Goal: Task Accomplishment & Management: Complete application form

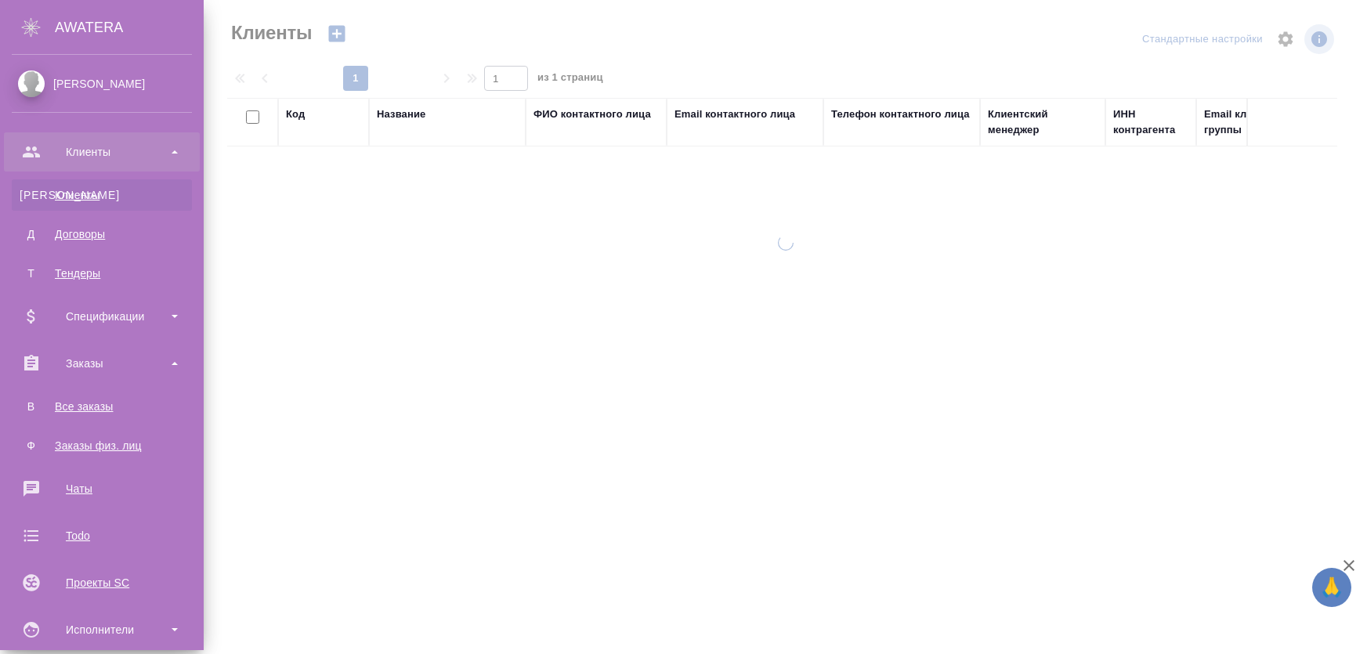
select select "RU"
click at [96, 408] on div ".cls-1 fill:#fff; AWATERA Zhukova Daria Клиенты К Клиенты Д Договоры Т Тендеры …" at bounding box center [683, 327] width 1367 height 654
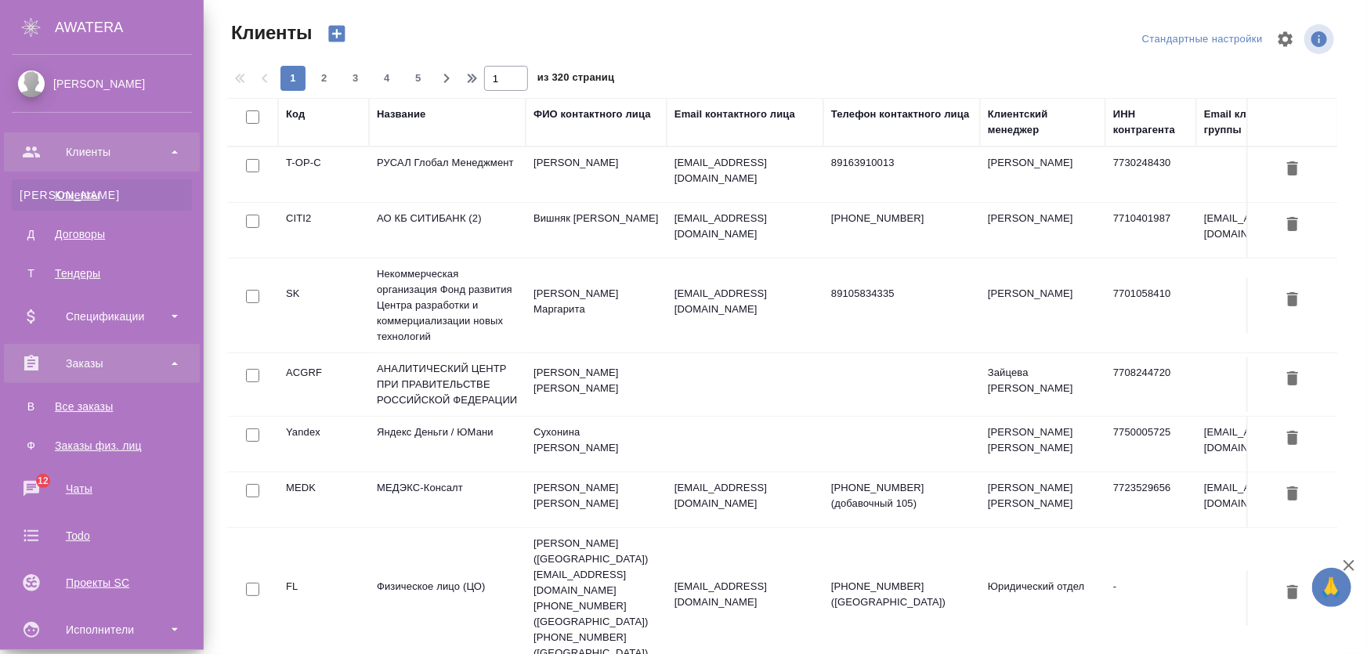
click at [69, 367] on div "Заказы" at bounding box center [102, 363] width 180 height 23
click at [52, 367] on div "Заказы" at bounding box center [102, 363] width 180 height 23
click at [89, 400] on div "Все заказы" at bounding box center [102, 407] width 164 height 16
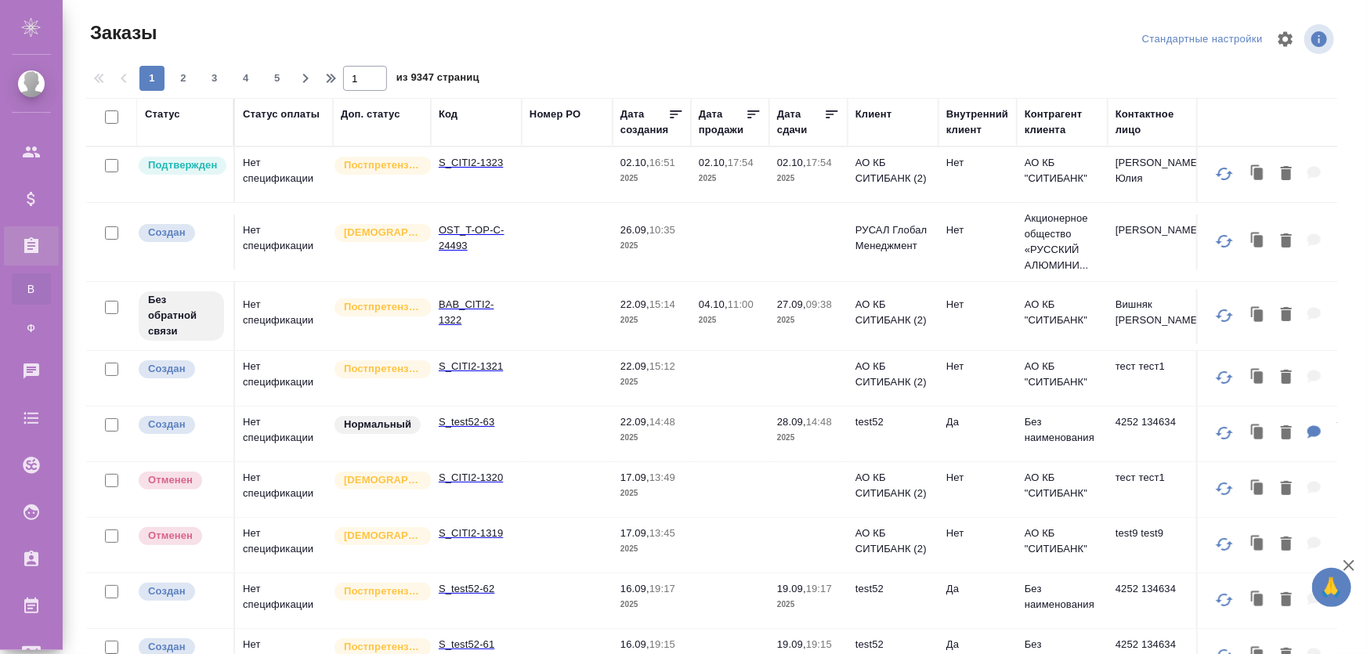
click at [278, 381] on td "Нет спецификации" at bounding box center [284, 378] width 98 height 55
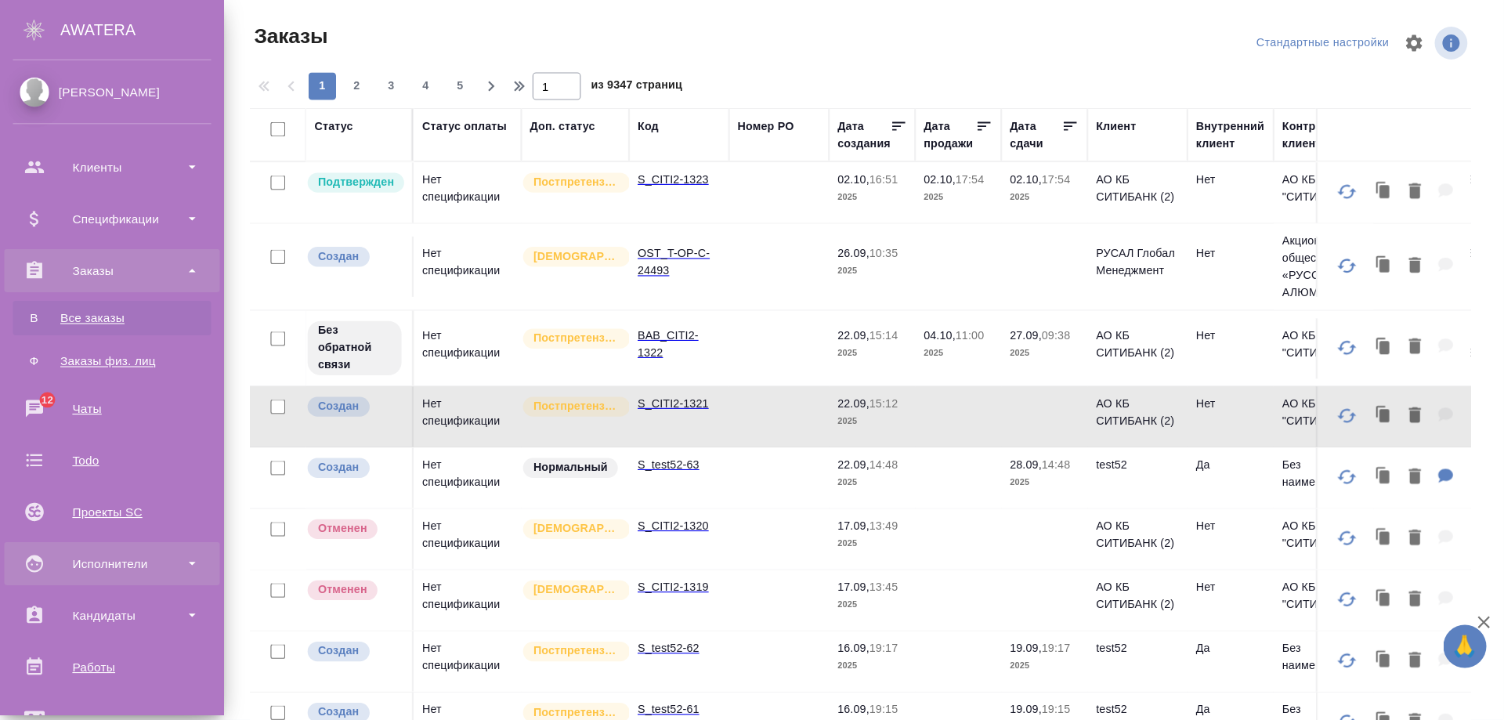
scroll to position [213, 0]
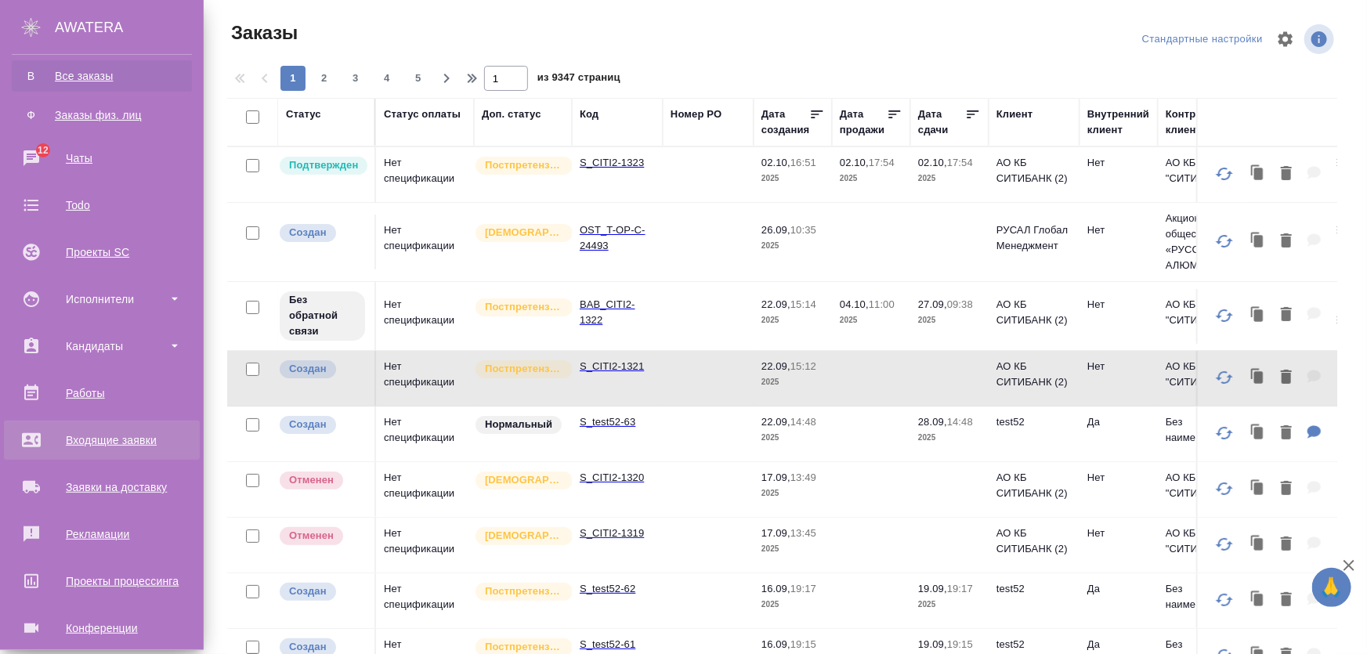
click at [93, 441] on div "Входящие заявки" at bounding box center [102, 439] width 180 height 23
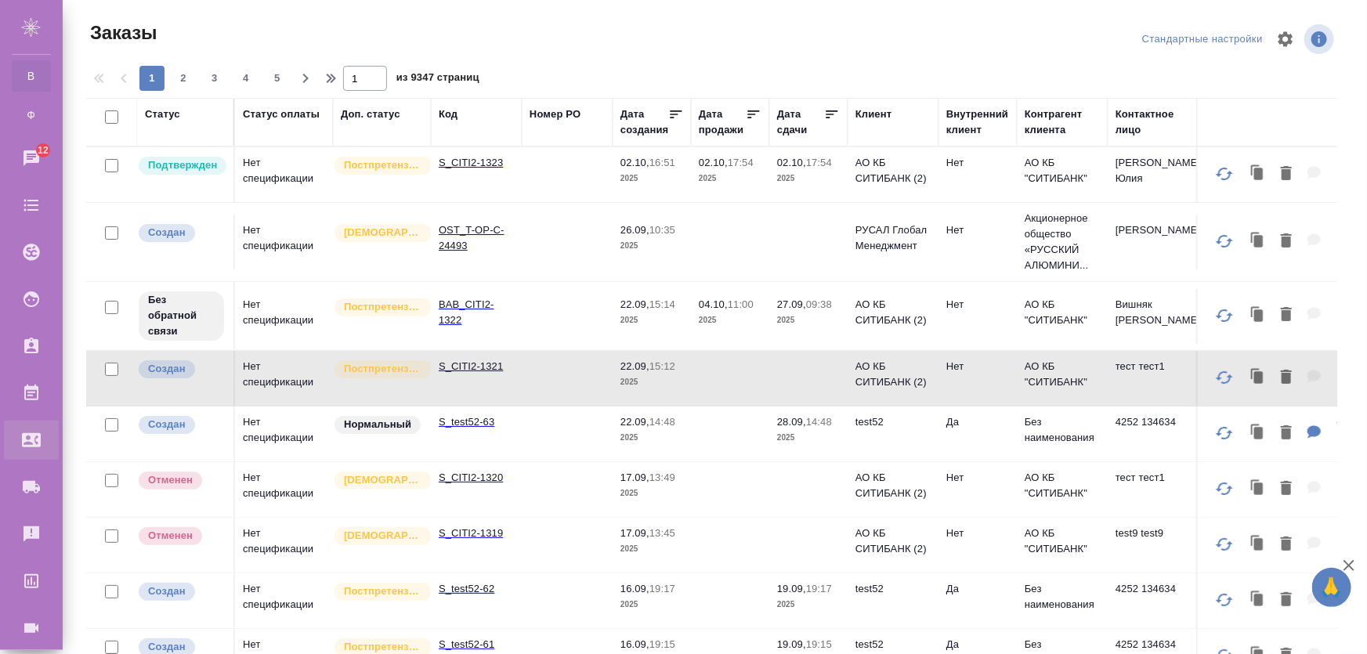
select select "RU"
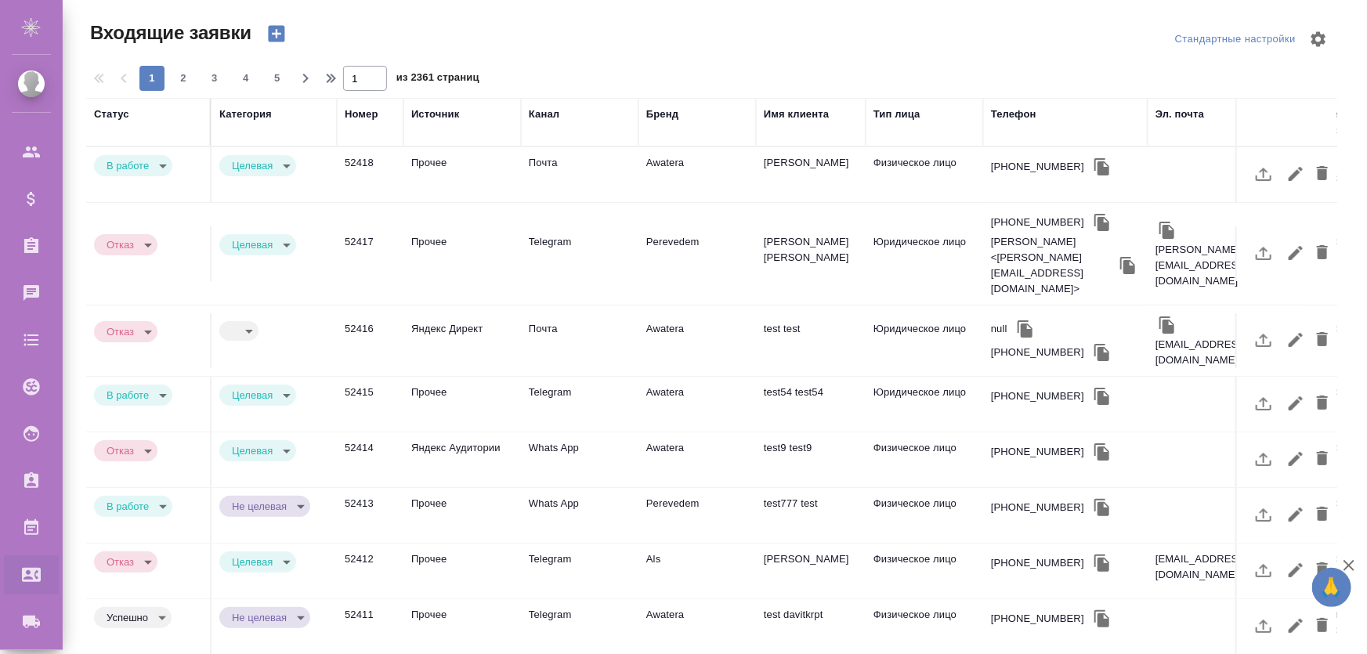
click at [443, 377] on td "Прочее" at bounding box center [461, 404] width 117 height 55
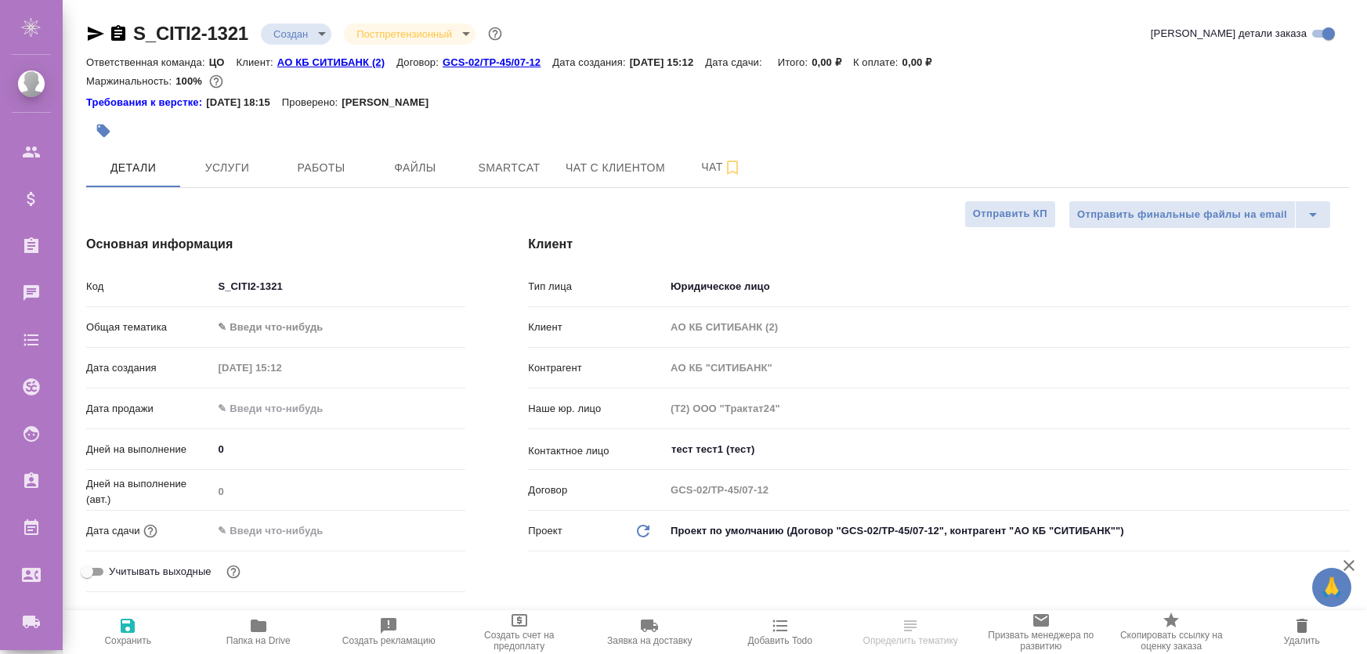
select select "RU"
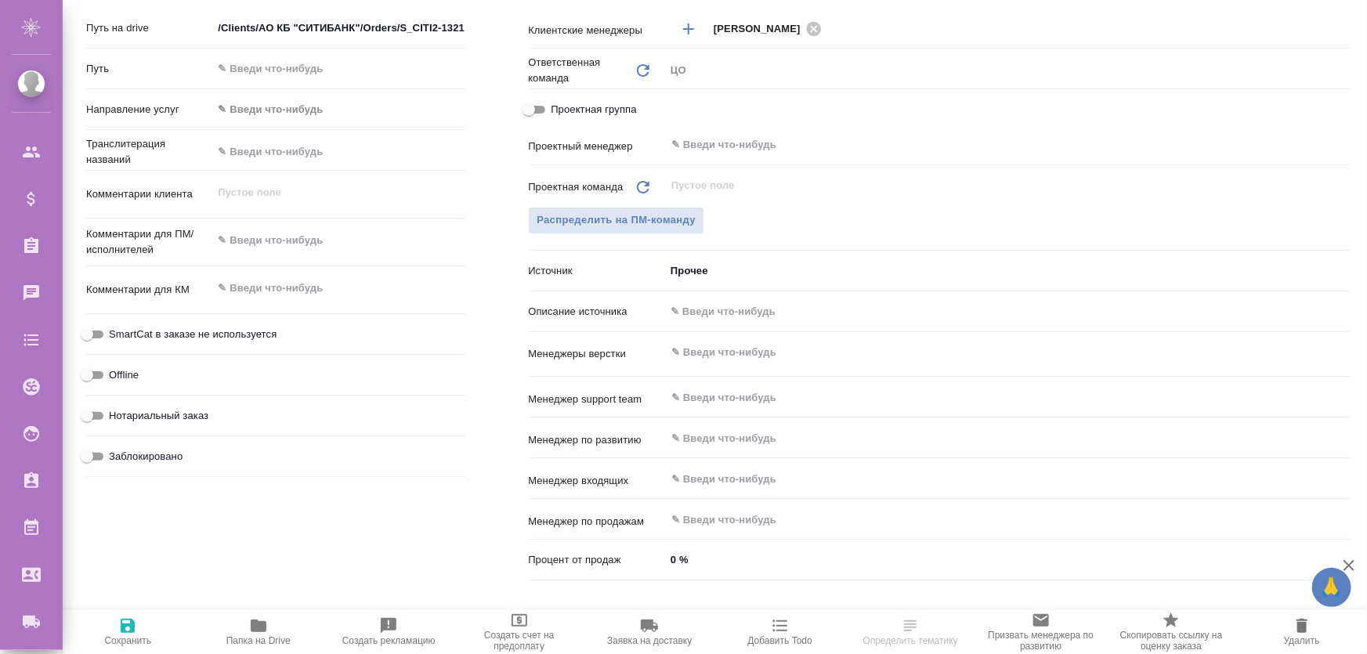
scroll to position [582, 0]
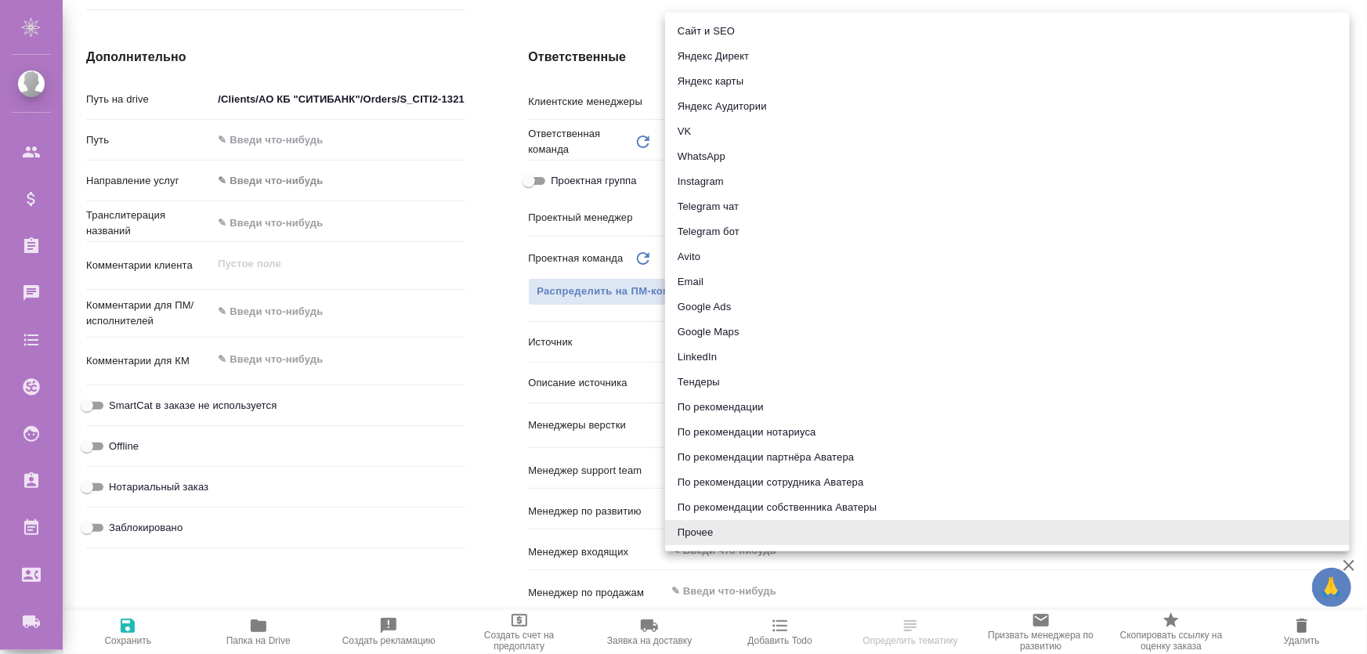
click at [714, 348] on body "🙏 .cls-1 fill:#fff; AWATERA [PERSON_NAME] Спецификации Заказы Чаты Todo Проекты…" at bounding box center [683, 390] width 1367 height 780
click at [696, 533] on li "Прочее" at bounding box center [1007, 532] width 685 height 25
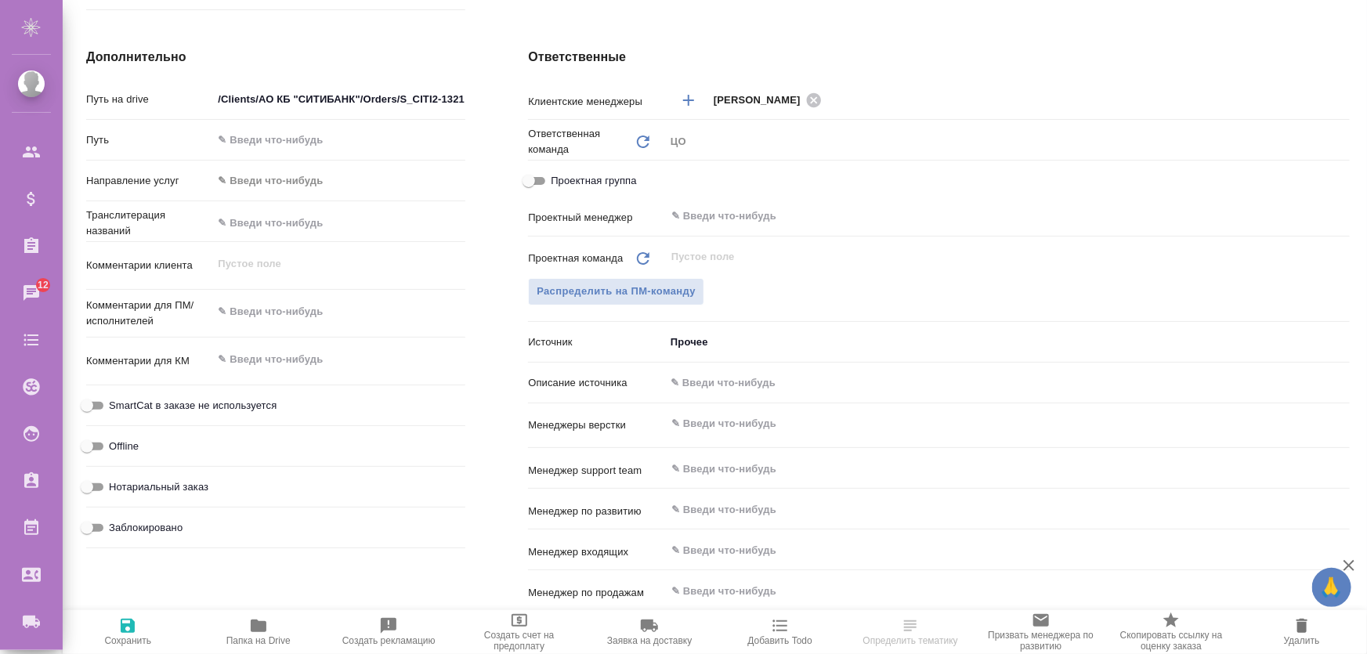
click at [709, 375] on input "text" at bounding box center [1007, 382] width 685 height 23
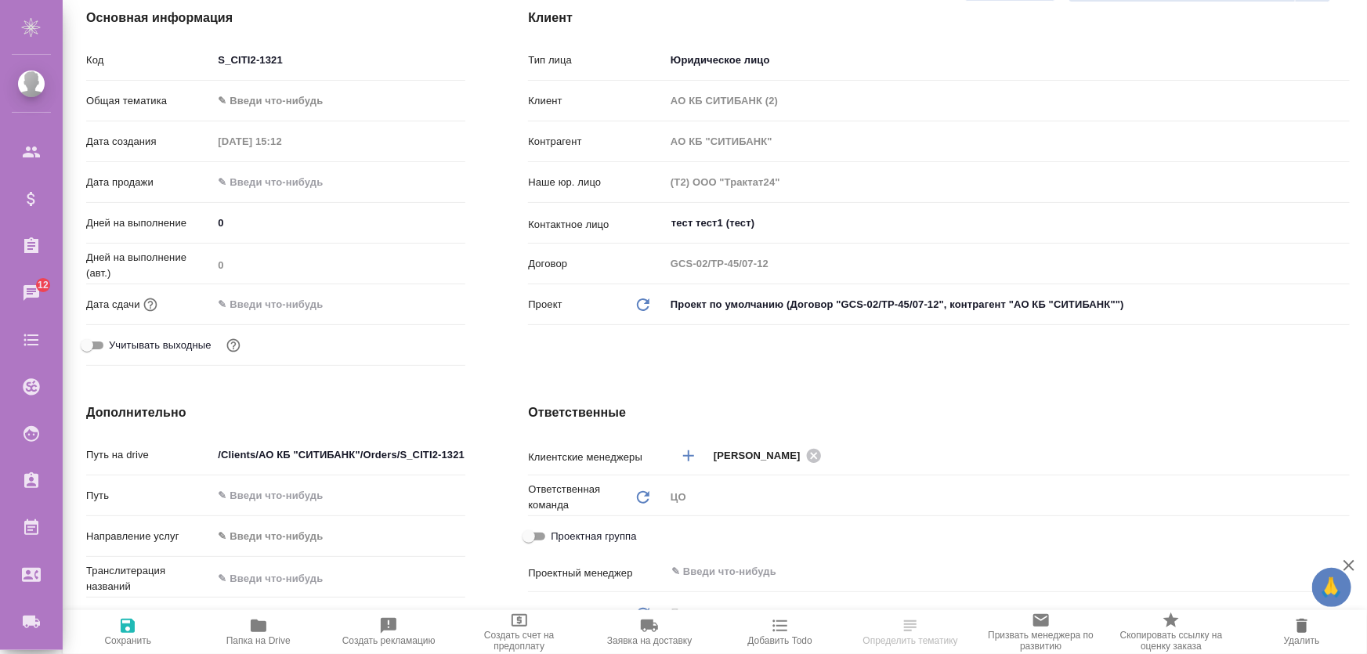
scroll to position [0, 0]
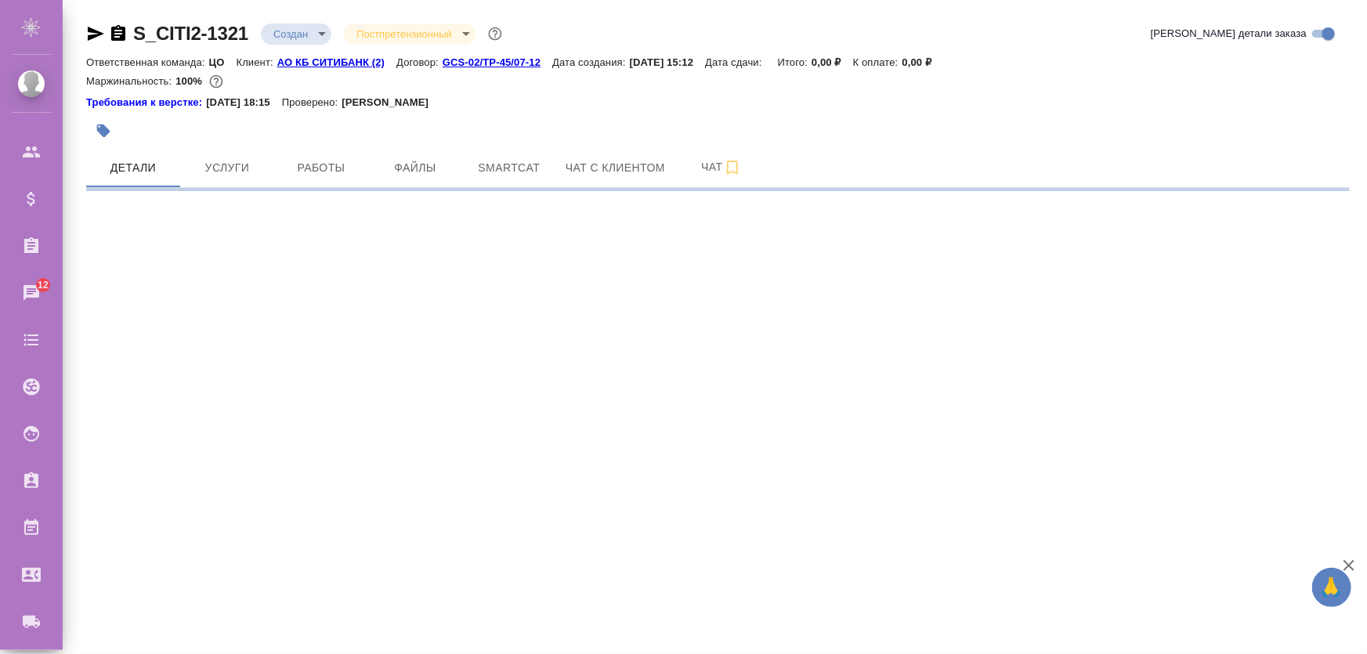
select select "RU"
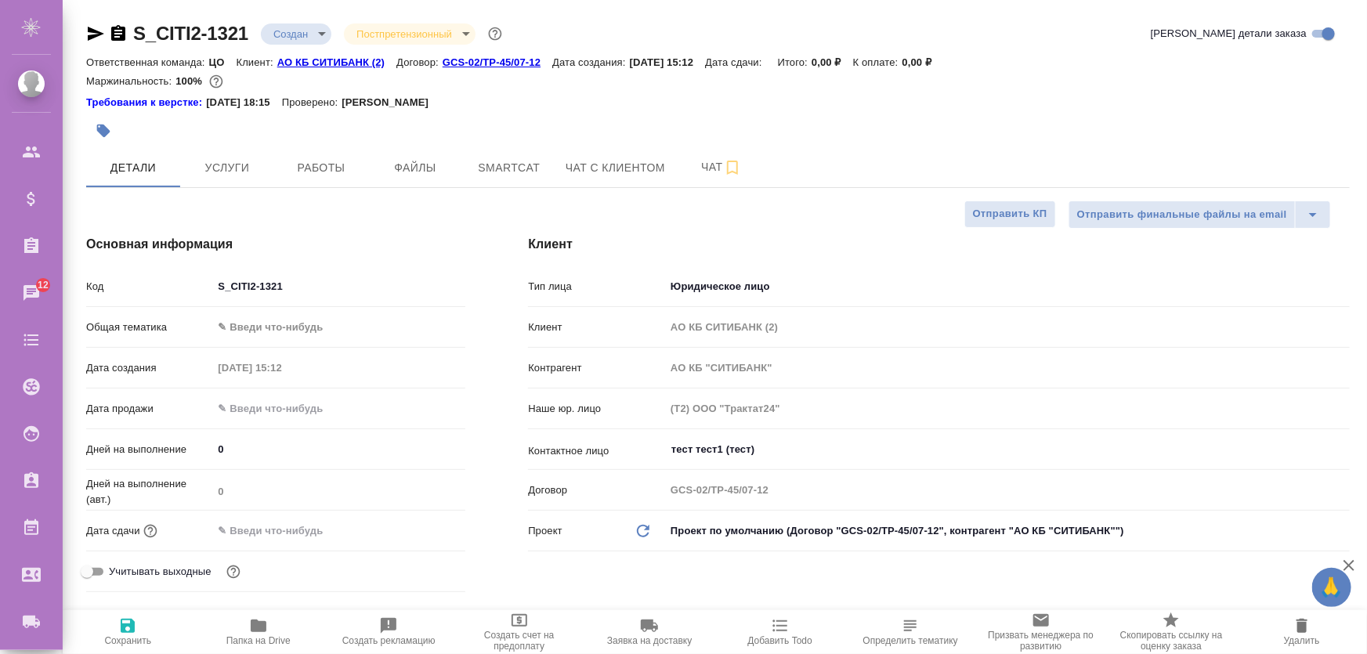
type textarea "x"
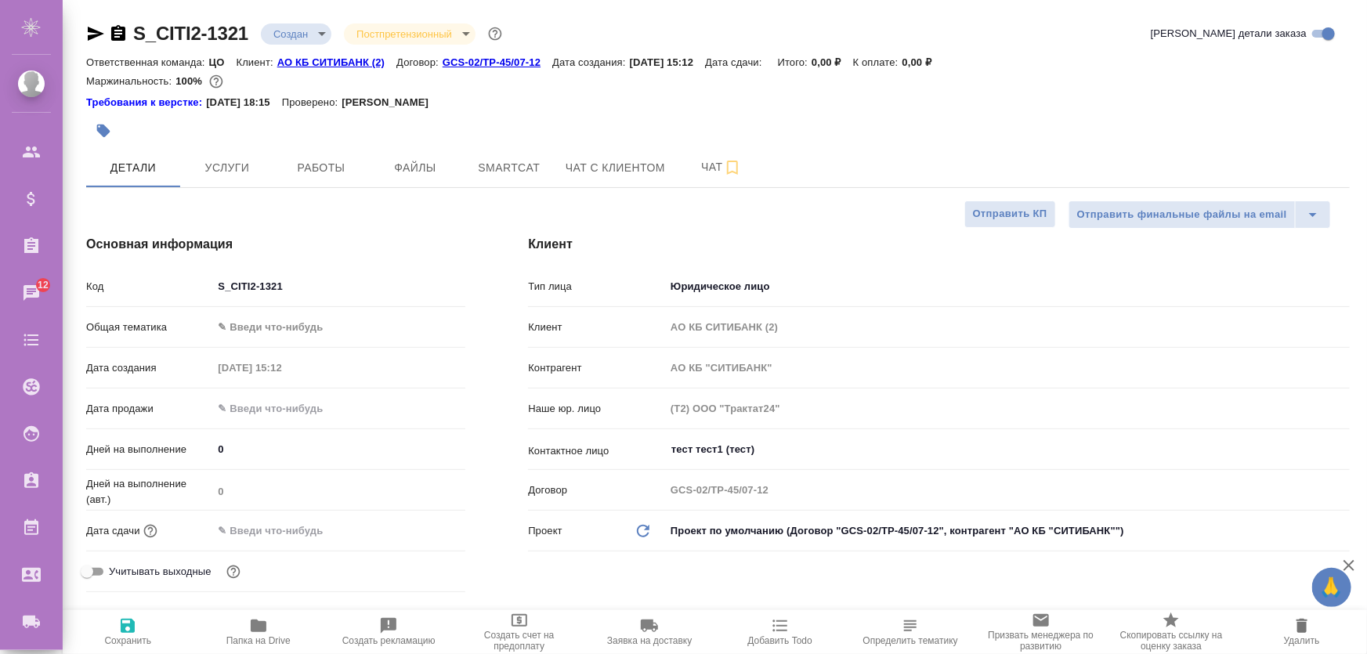
type textarea "x"
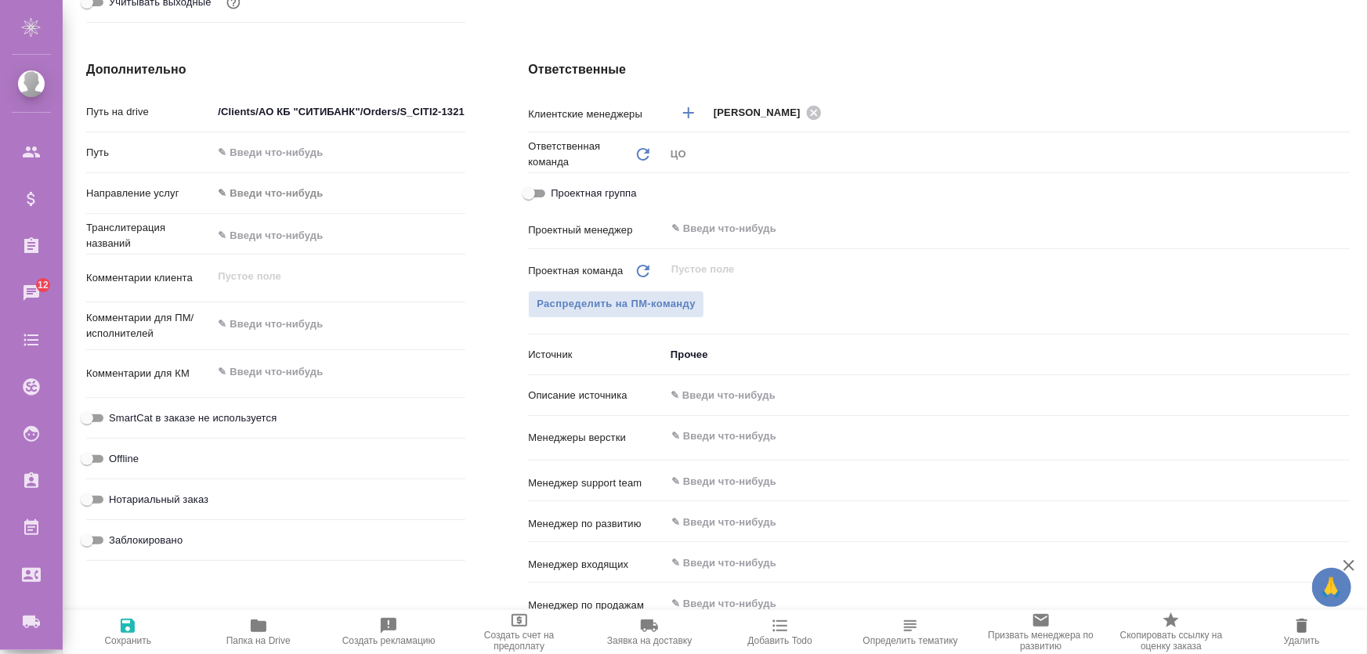
click at [732, 356] on body "🙏 .cls-1 fill:#fff; AWATERA [PERSON_NAME] Спецификации Заказы 12 Чаты Todo Прое…" at bounding box center [683, 390] width 1367 height 780
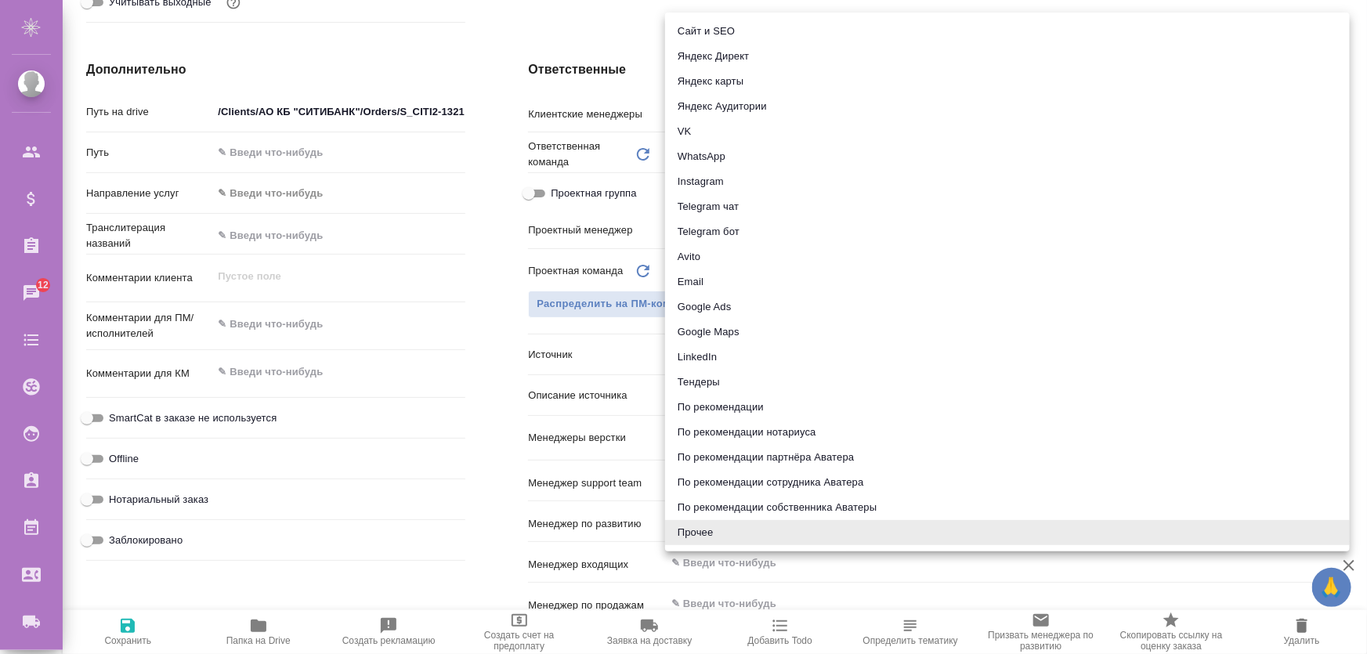
click at [426, 331] on div at bounding box center [683, 327] width 1367 height 654
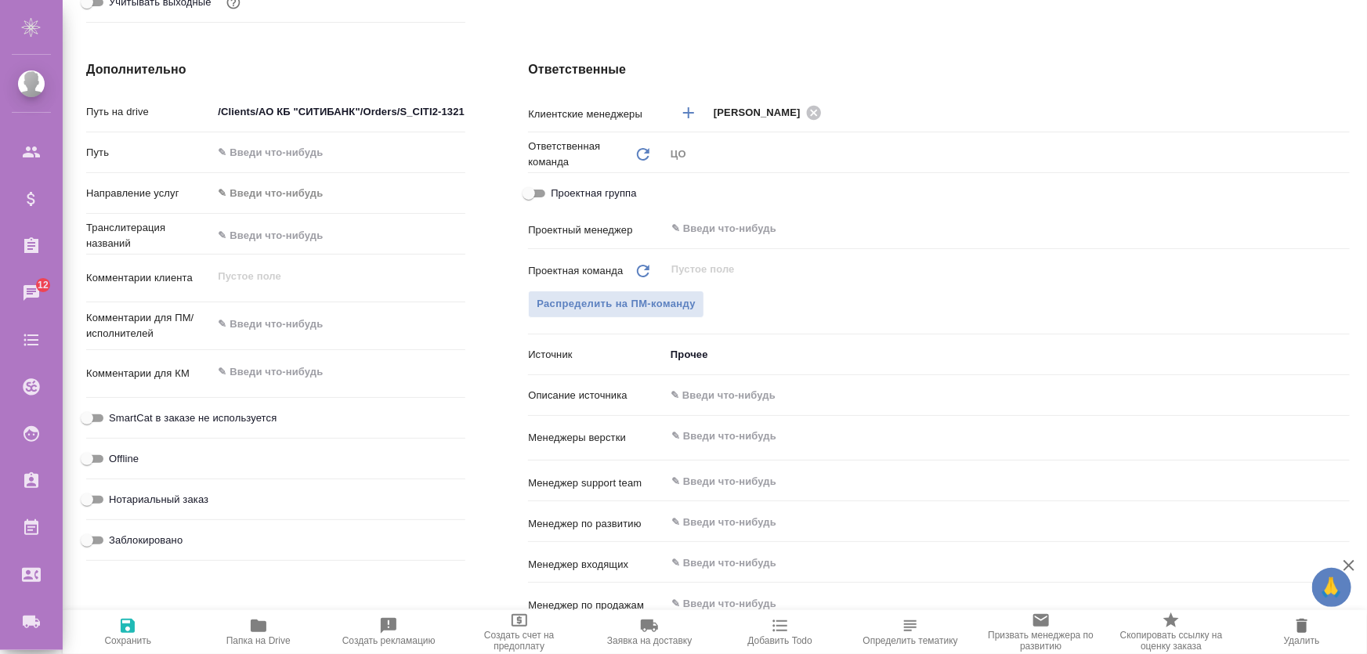
type textarea "x"
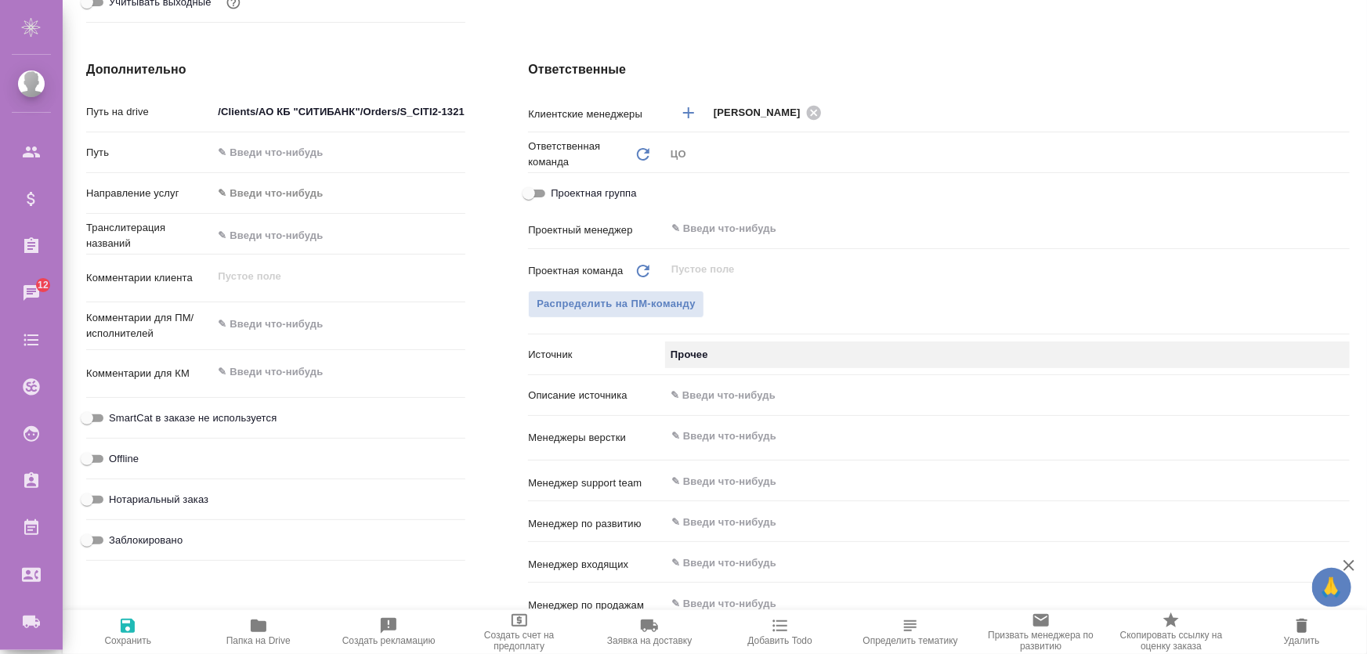
type textarea "x"
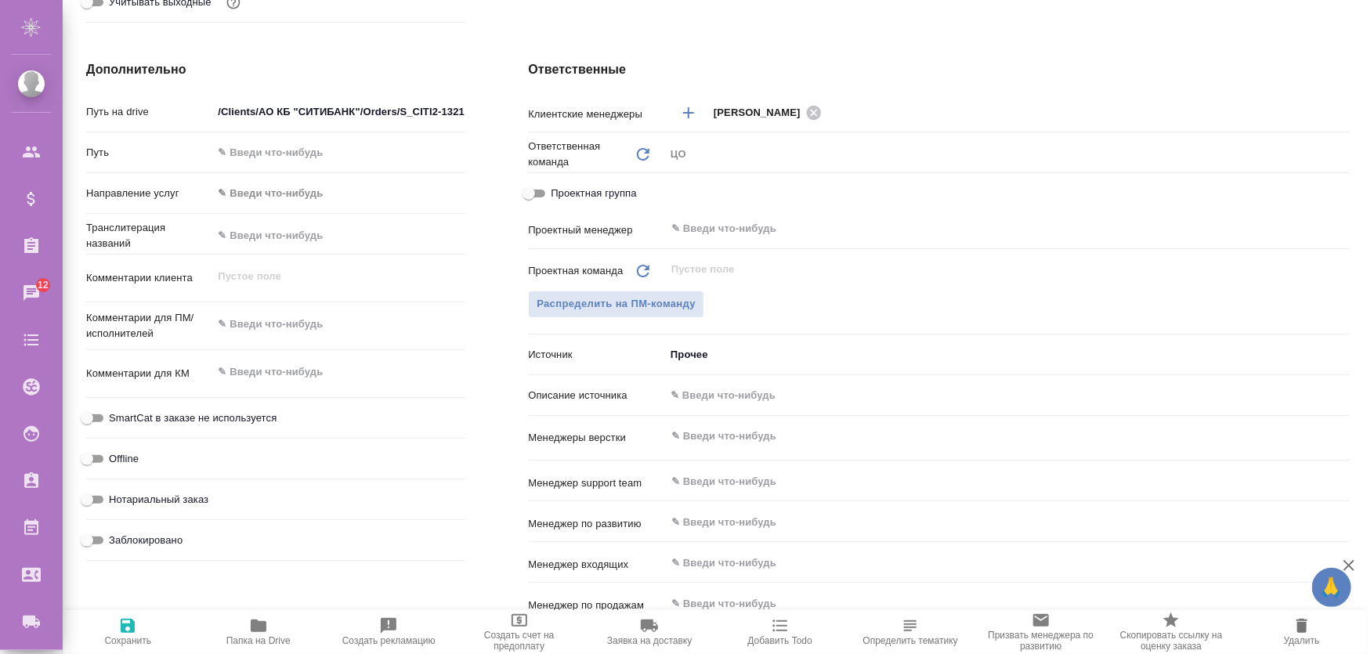
type textarea "x"
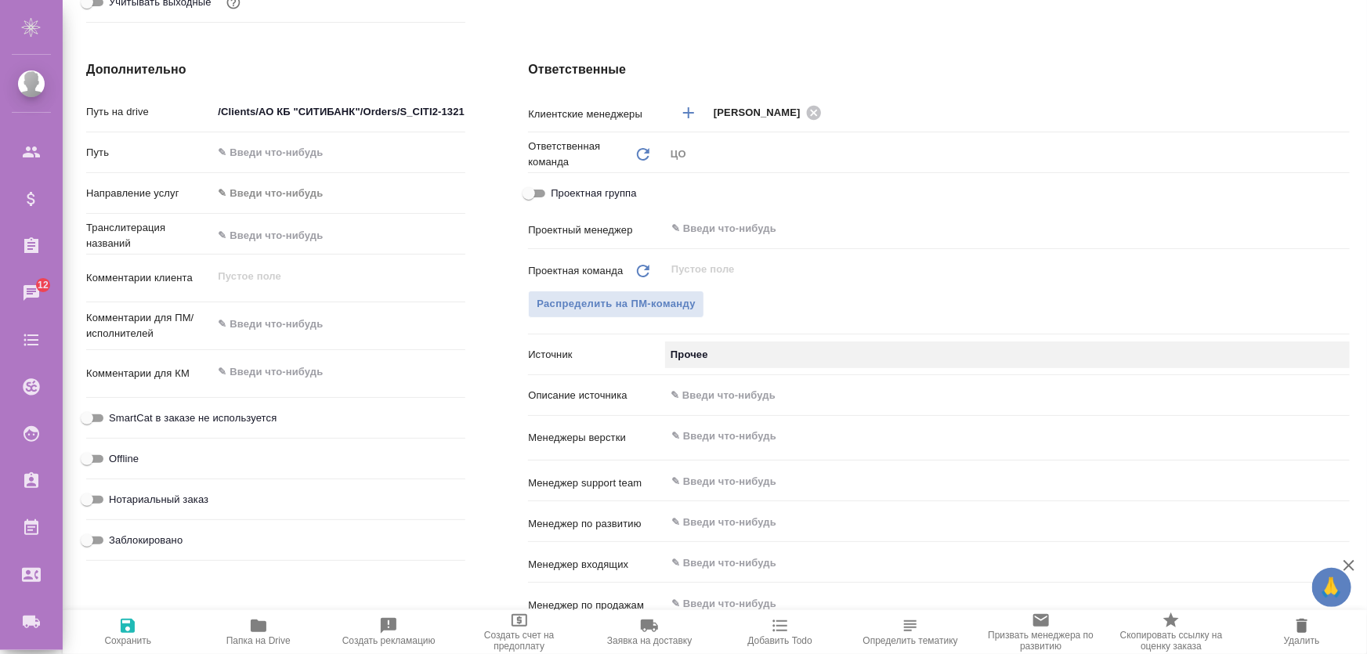
type textarea "x"
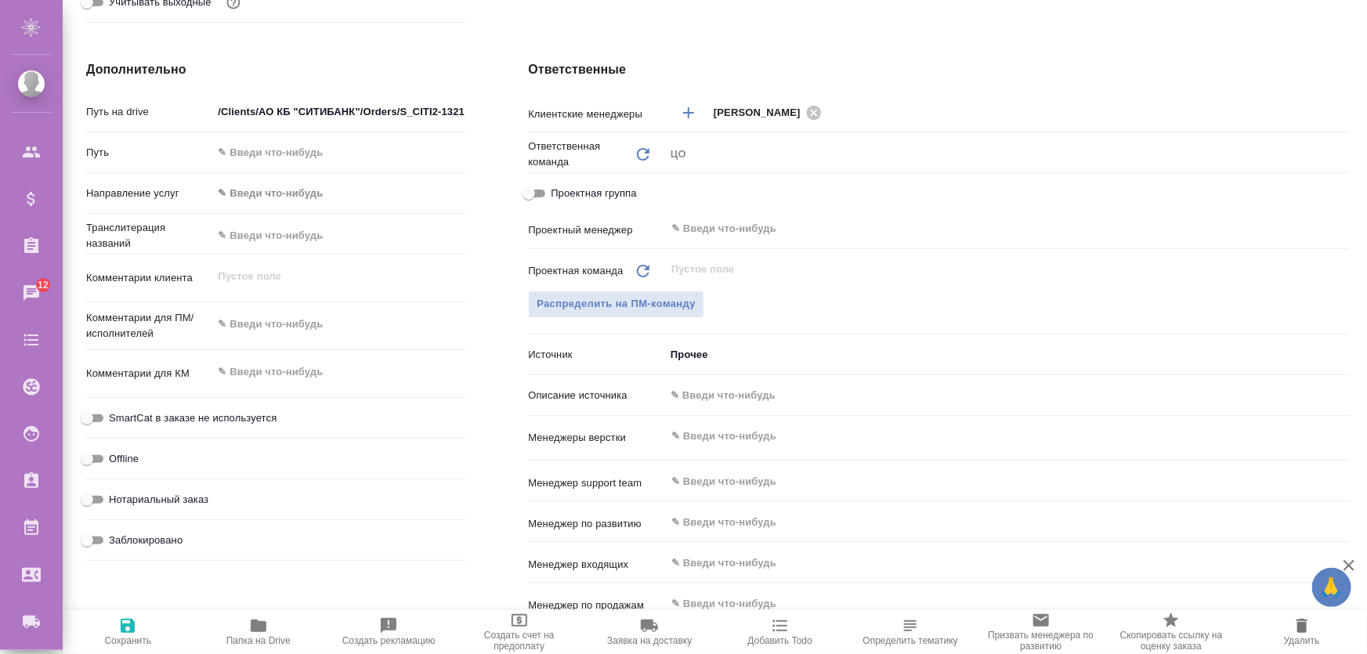
click at [719, 51] on div "Ответственные Клиентские менеджеры [PERSON_NAME] ​ Ответственная команда Обнови…" at bounding box center [939, 365] width 884 height 673
type textarea "x"
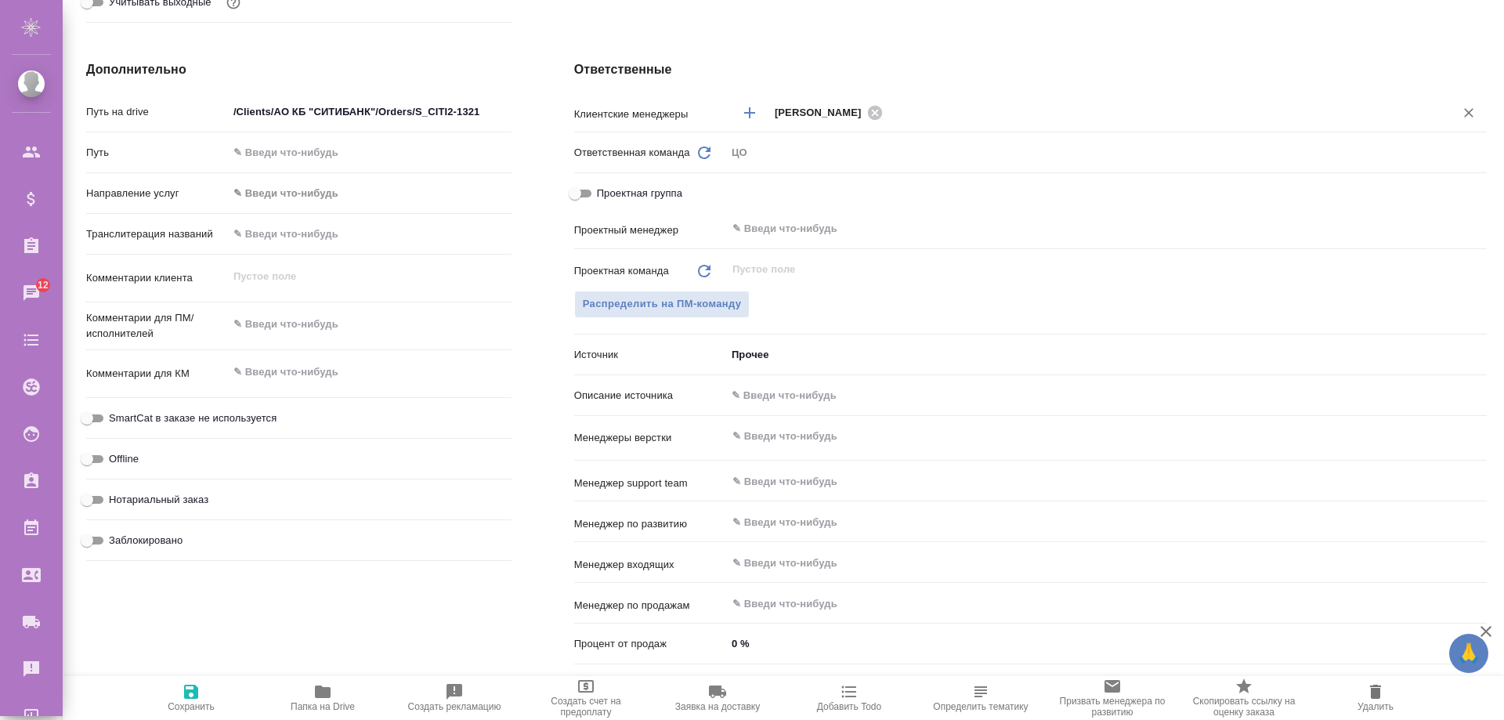
type textarea "x"
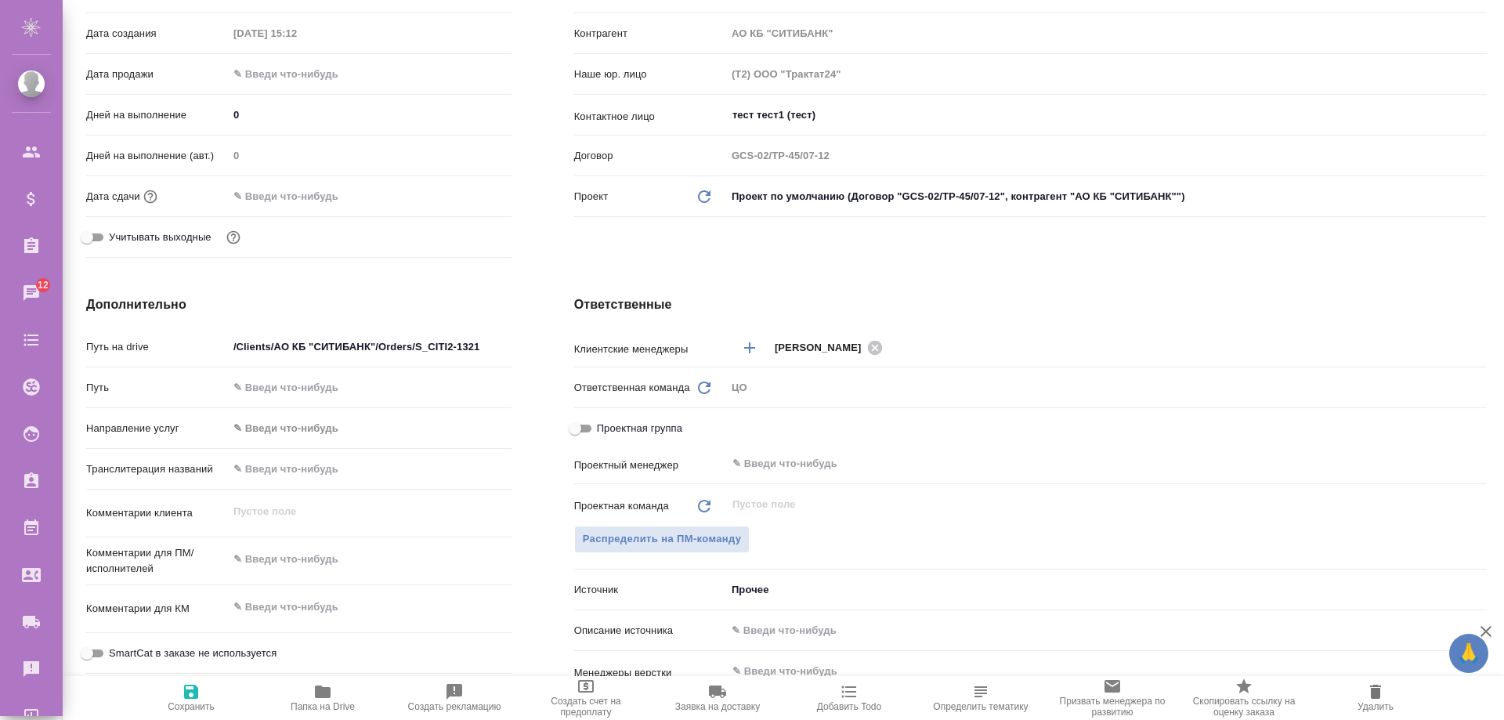
scroll to position [413, 0]
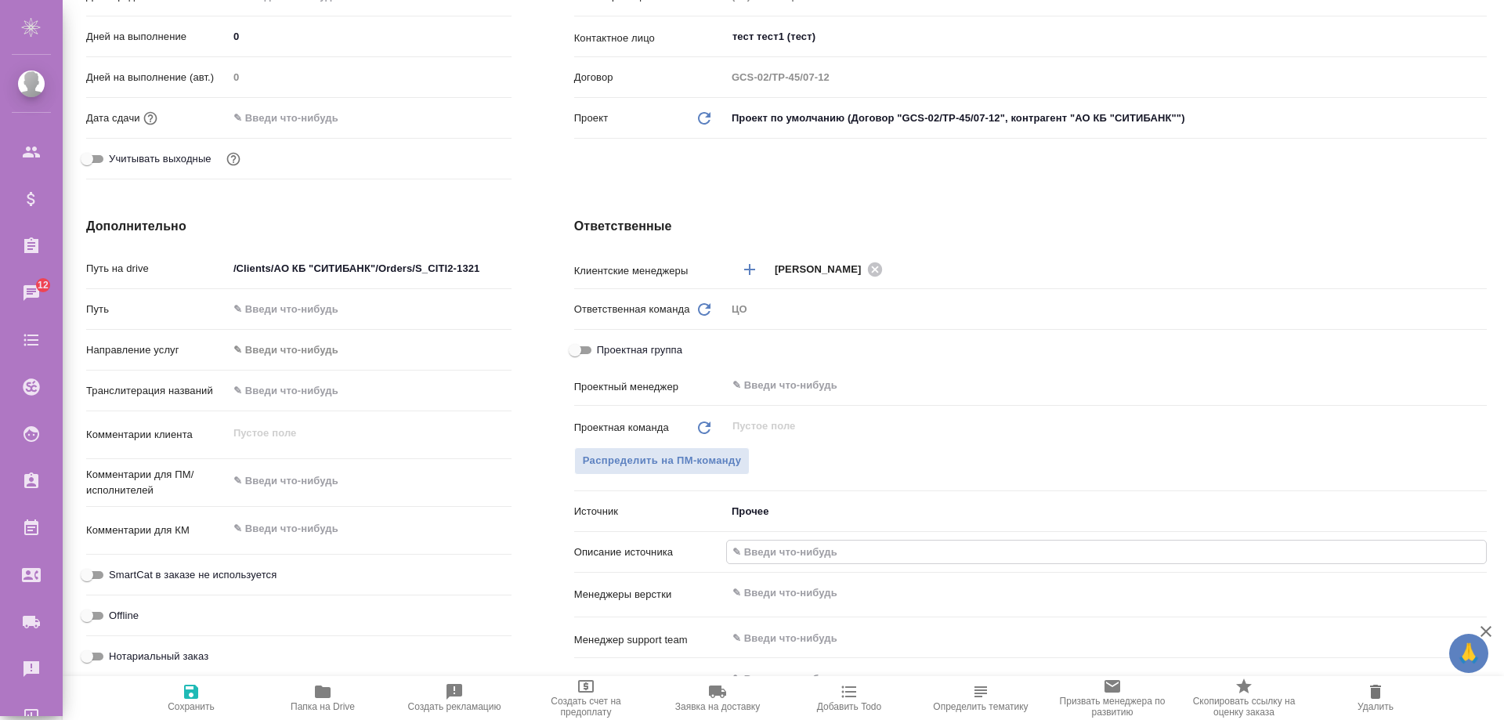
click at [768, 556] on input "text" at bounding box center [1106, 551] width 759 height 23
type textarea "x"
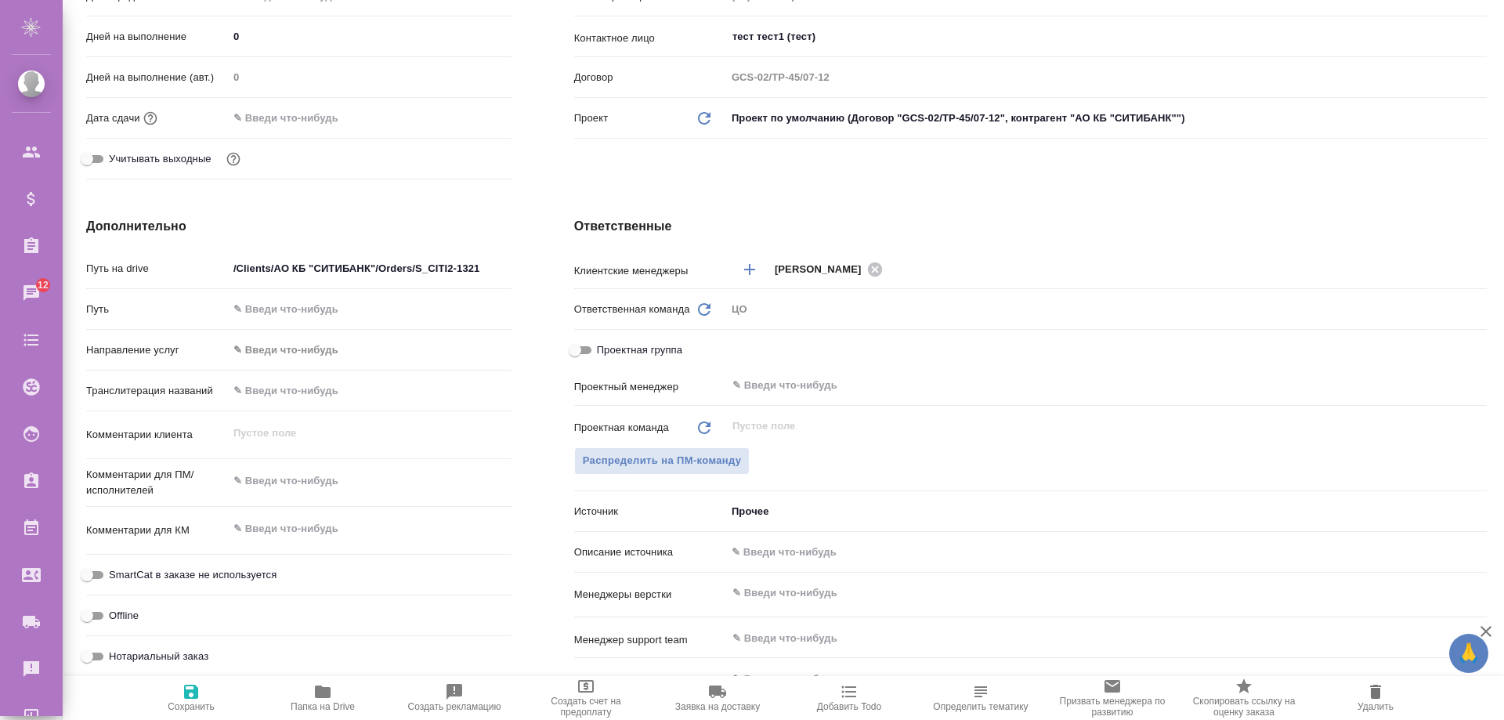
type textarea "x"
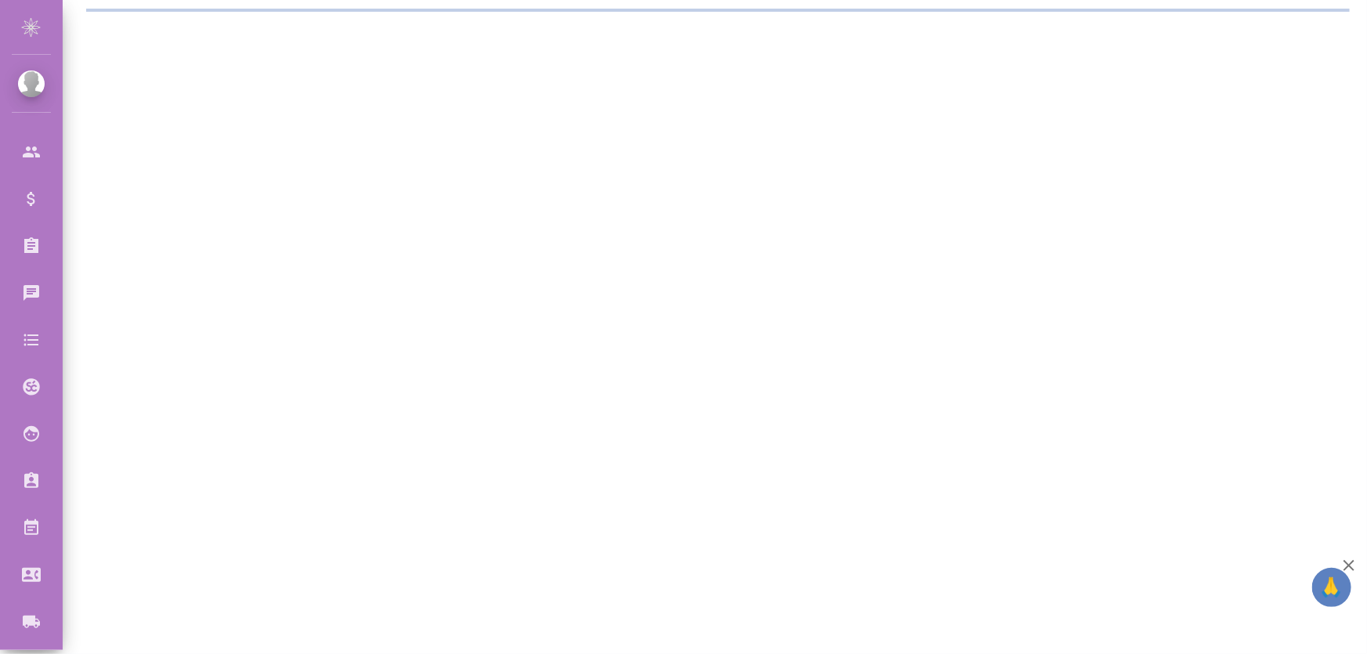
select select "RU"
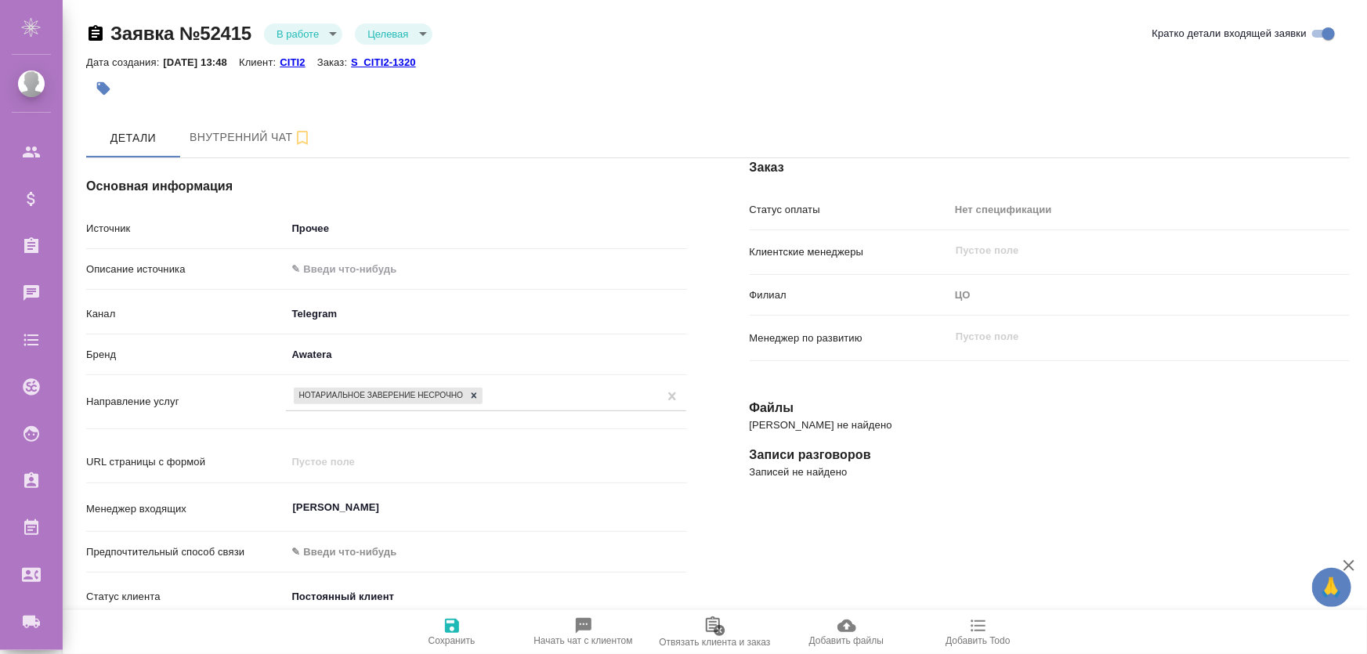
click at [326, 230] on body "🙏 .cls-1 fill:#fff; AWATERA Zhukova Daria Клиенты Спецификации Заказы Чаты Todo…" at bounding box center [683, 390] width 1367 height 780
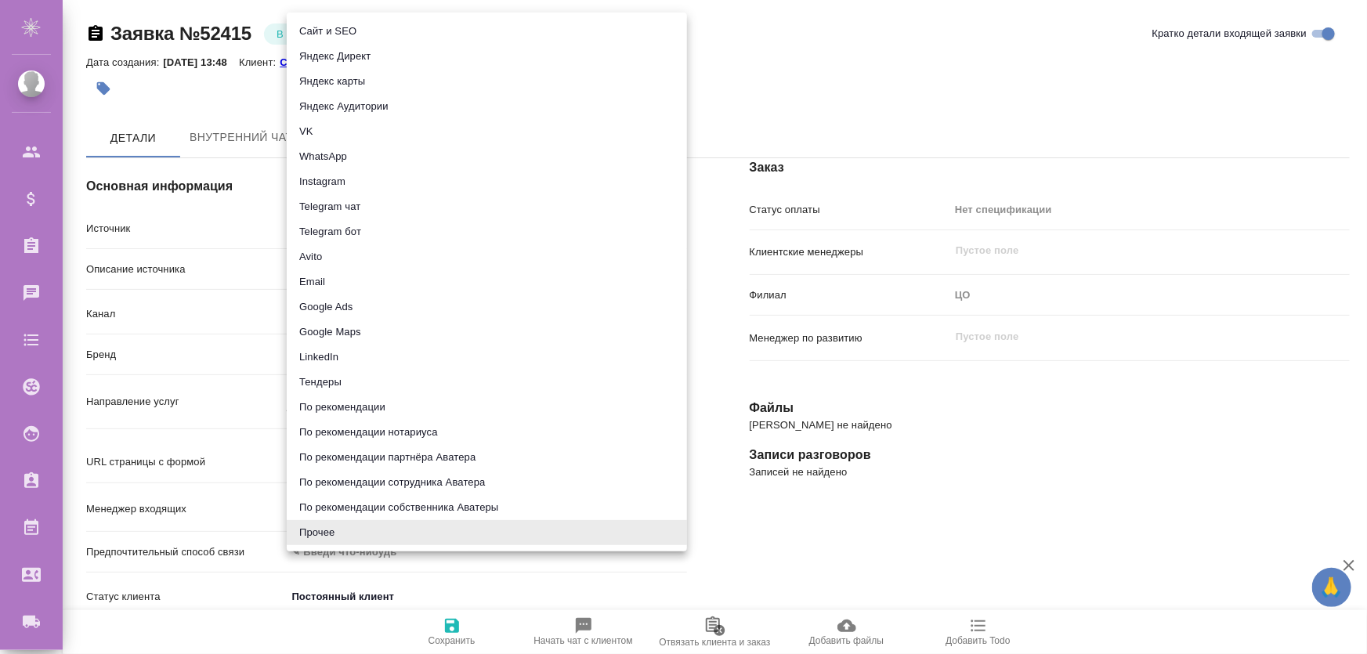
click at [211, 219] on div at bounding box center [683, 327] width 1367 height 654
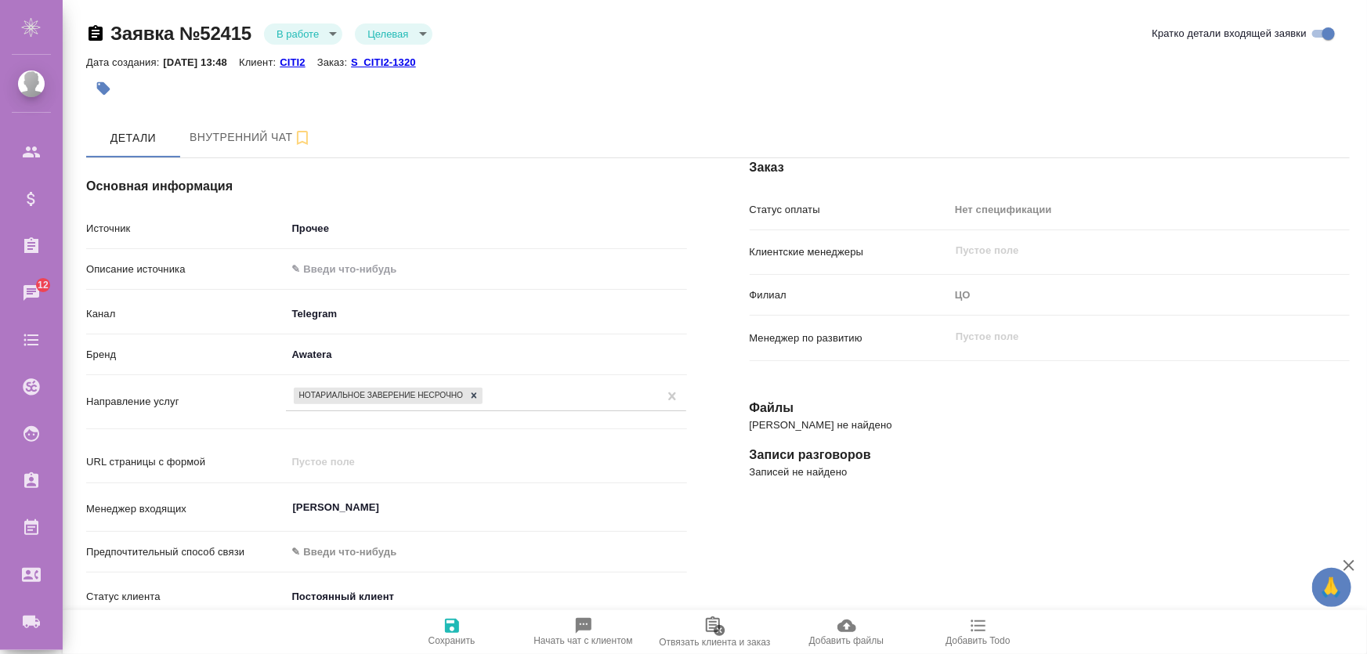
click at [333, 266] on input "text" at bounding box center [486, 269] width 400 height 23
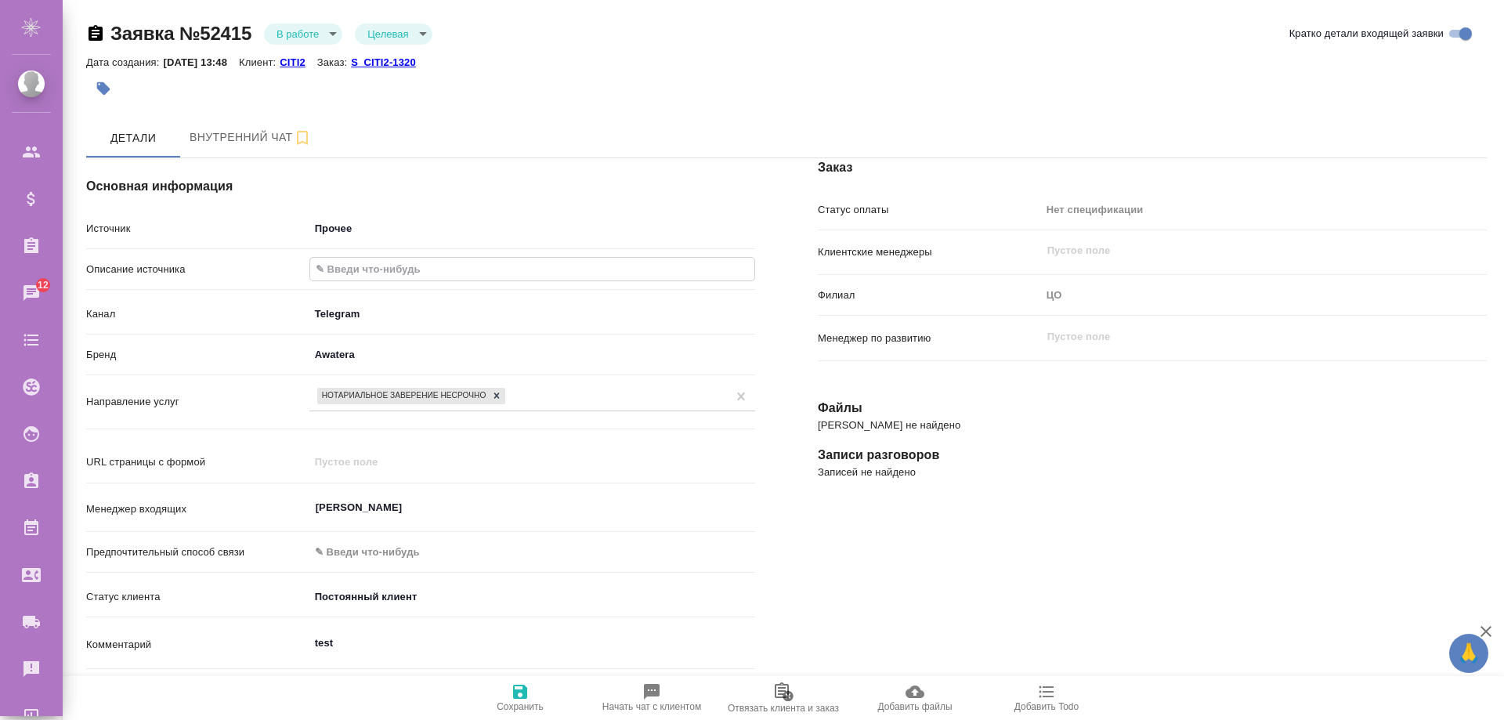
type textarea "x"
